Goal: Information Seeking & Learning: Learn about a topic

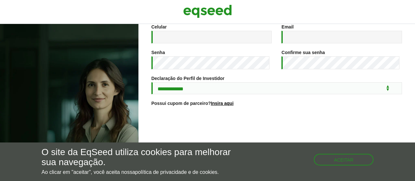
scroll to position [130, 0]
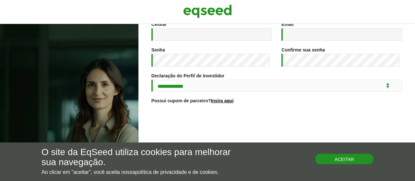
click at [352, 159] on button "Aceitar" at bounding box center [344, 159] width 58 height 10
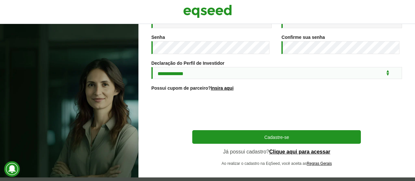
scroll to position [149, 0]
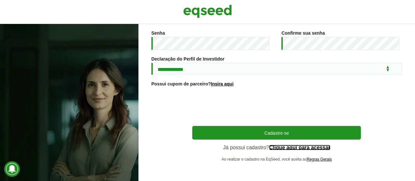
click at [292, 150] on link "Clique aqui para acessar" at bounding box center [299, 147] width 61 height 5
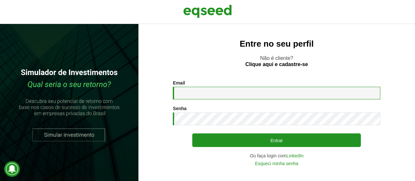
click at [196, 96] on input "Email *" at bounding box center [276, 93] width 207 height 13
type input "**********"
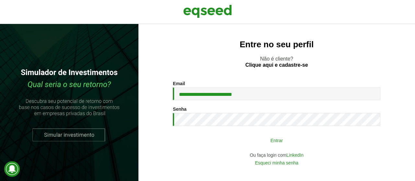
click at [276, 145] on button "Entrar" at bounding box center [276, 140] width 169 height 12
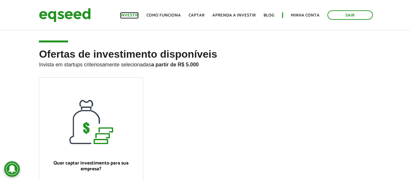
click at [137, 15] on link "Investir" at bounding box center [129, 15] width 19 height 4
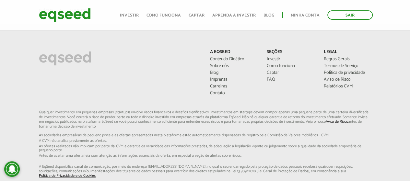
scroll to position [395, 0]
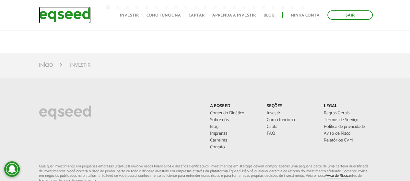
click at [71, 16] on img at bounding box center [65, 14] width 52 height 17
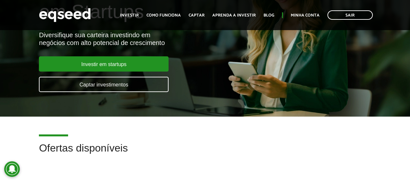
scroll to position [97, 0]
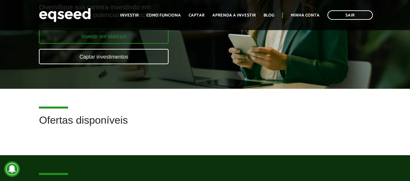
click at [117, 39] on link "Investir em startups" at bounding box center [104, 36] width 130 height 15
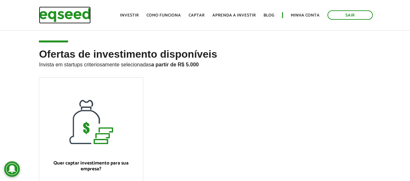
click at [70, 11] on img at bounding box center [65, 14] width 52 height 17
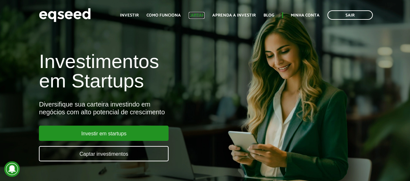
click at [199, 16] on link "Captar" at bounding box center [197, 15] width 16 height 4
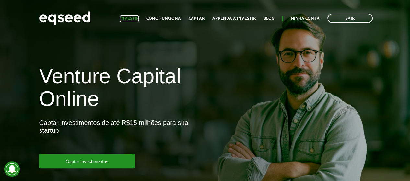
click at [137, 17] on link "Investir" at bounding box center [129, 19] width 19 height 4
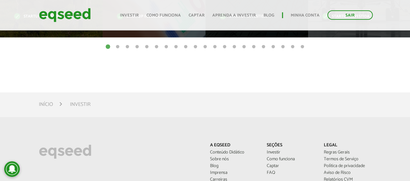
scroll to position [292, 0]
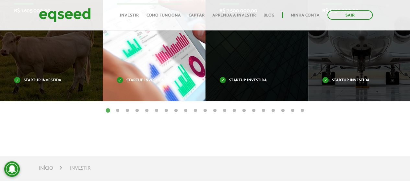
click at [159, 70] on div "Co.Urban R$ 1.220.007,00 Startup investida" at bounding box center [149, 38] width 93 height 126
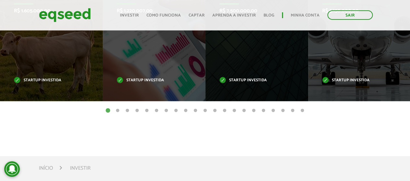
click at [116, 109] on button "2" at bounding box center [117, 111] width 6 height 6
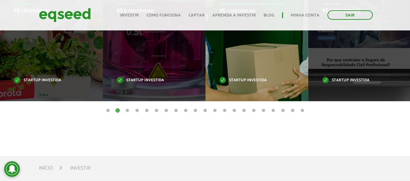
click at [288, 80] on div "Loocal R$ 1.225.000,00 Startup investida" at bounding box center [252, 38] width 93 height 126
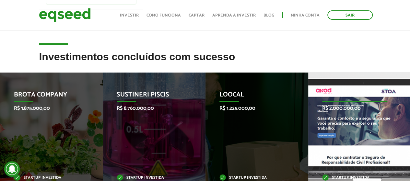
scroll to position [162, 0]
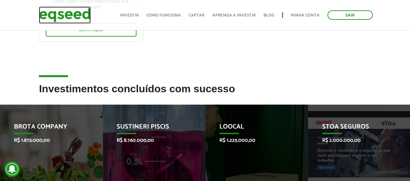
click at [68, 16] on img at bounding box center [65, 14] width 52 height 17
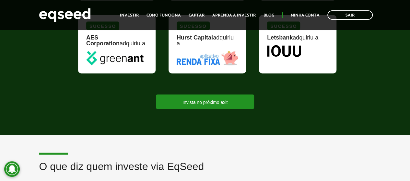
scroll to position [713, 0]
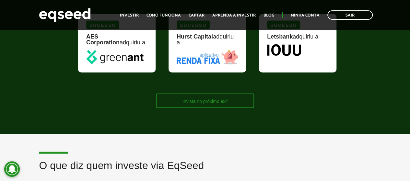
click at [217, 95] on link "Invista no próximo exit" at bounding box center [205, 101] width 98 height 15
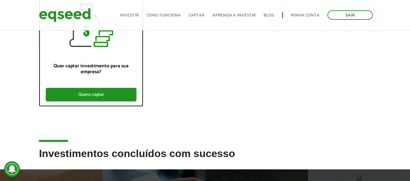
click at [108, 95] on div "Quero captar" at bounding box center [91, 95] width 90 height 14
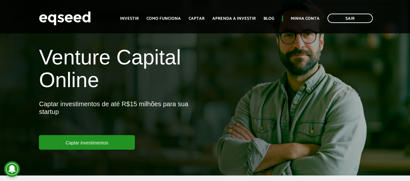
scroll to position [32, 0]
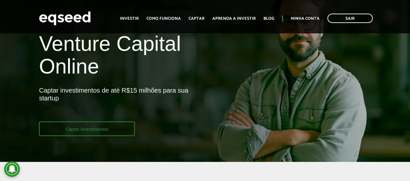
click at [86, 130] on link "Captar investimentos" at bounding box center [87, 129] width 96 height 15
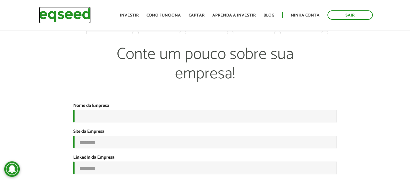
click at [67, 12] on img at bounding box center [65, 14] width 52 height 17
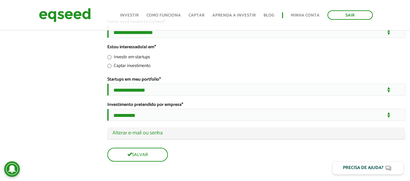
scroll to position [1351, 0]
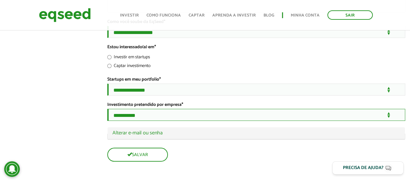
click at [387, 117] on select "**********" at bounding box center [256, 115] width 298 height 12
click at [107, 109] on select "**********" at bounding box center [256, 115] width 298 height 12
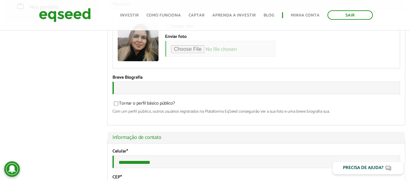
scroll to position [0, 0]
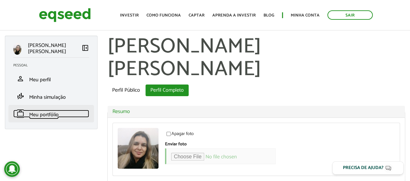
click at [46, 112] on span "Meu portfólio" at bounding box center [43, 115] width 29 height 9
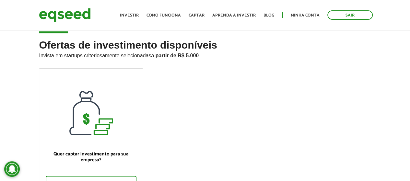
scroll to position [32, 0]
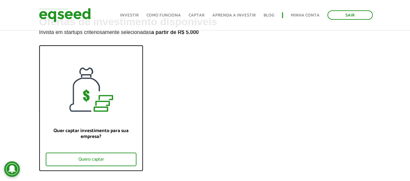
click at [90, 119] on div "Quer captar investimento para sua empresa? Quero captar" at bounding box center [90, 141] width 103 height 59
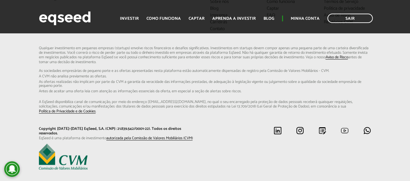
scroll to position [2052, 0]
